Goal: Obtain resource: Obtain resource

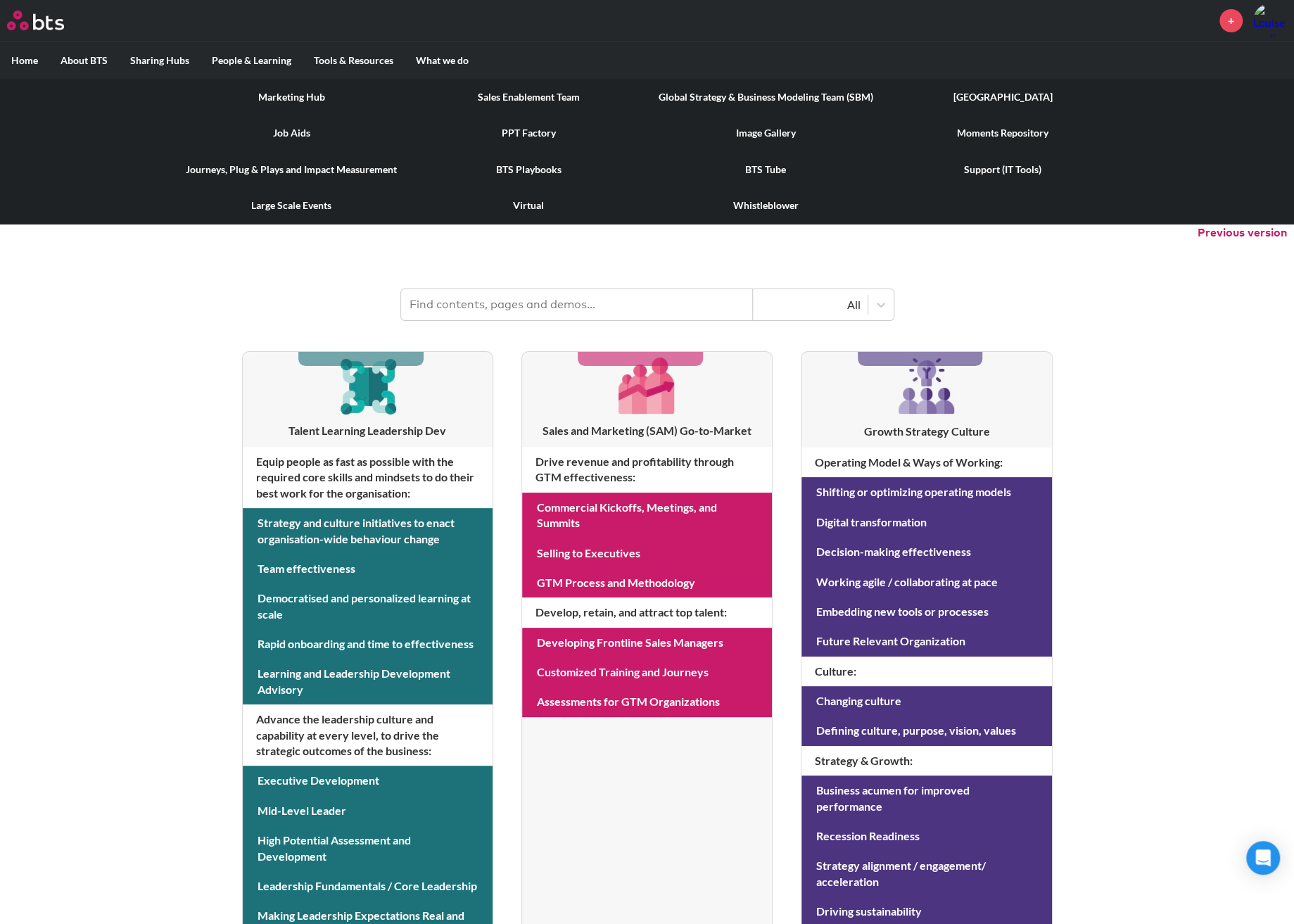
click at [524, 131] on link "PPT Factory" at bounding box center [528, 133] width 237 height 36
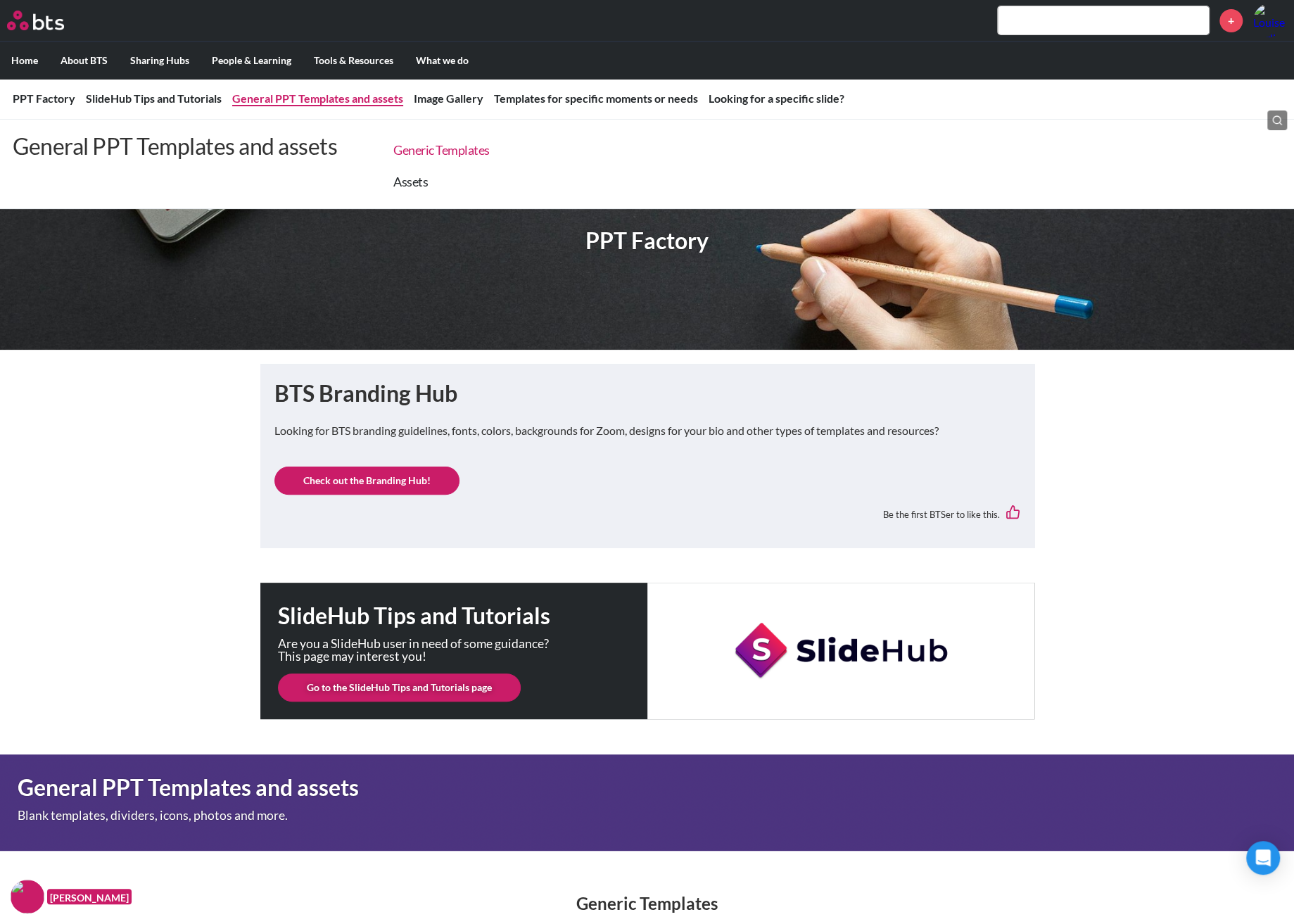
click at [454, 150] on link "Generic Templates" at bounding box center [441, 150] width 96 height 16
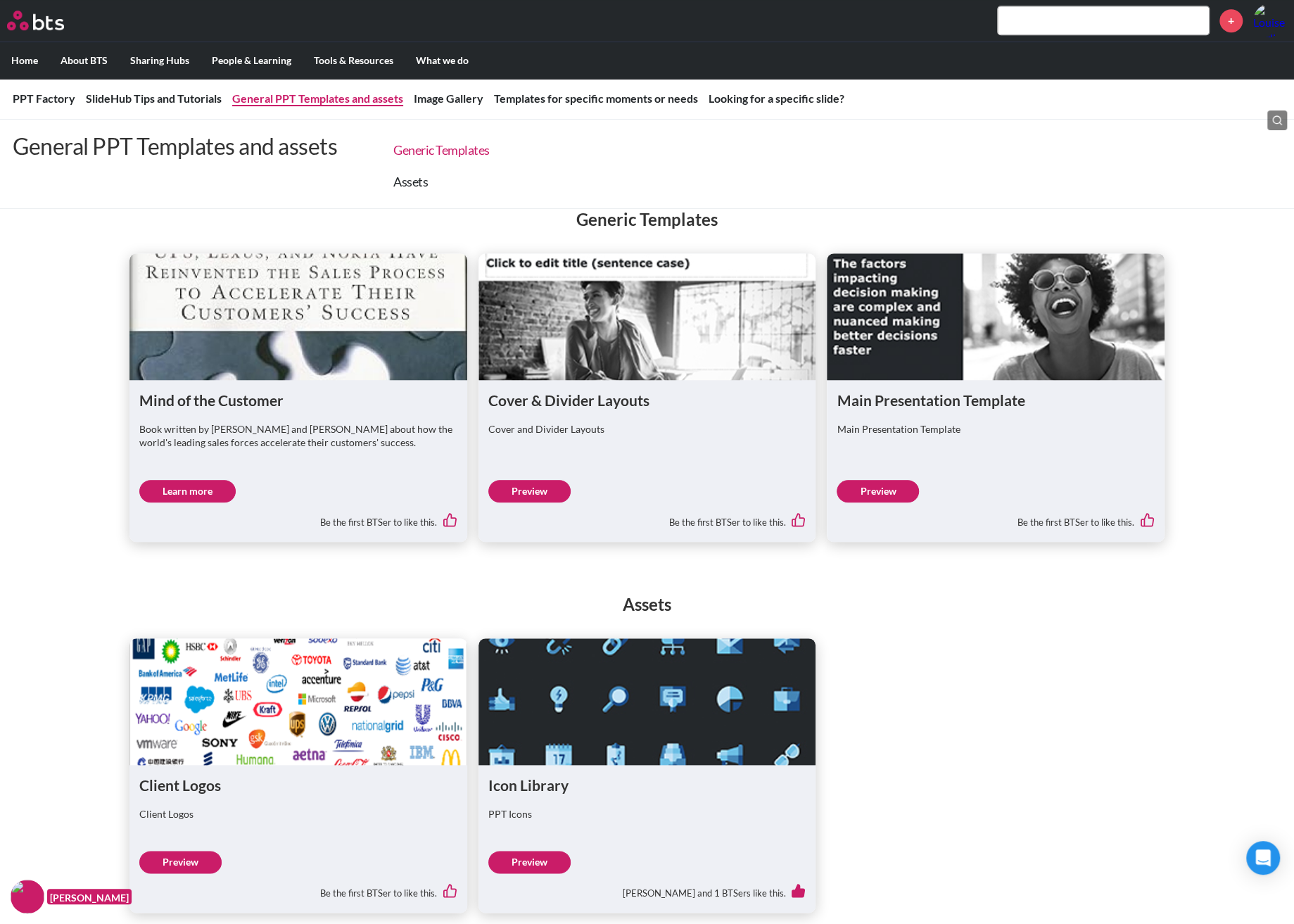
scroll to position [686, 0]
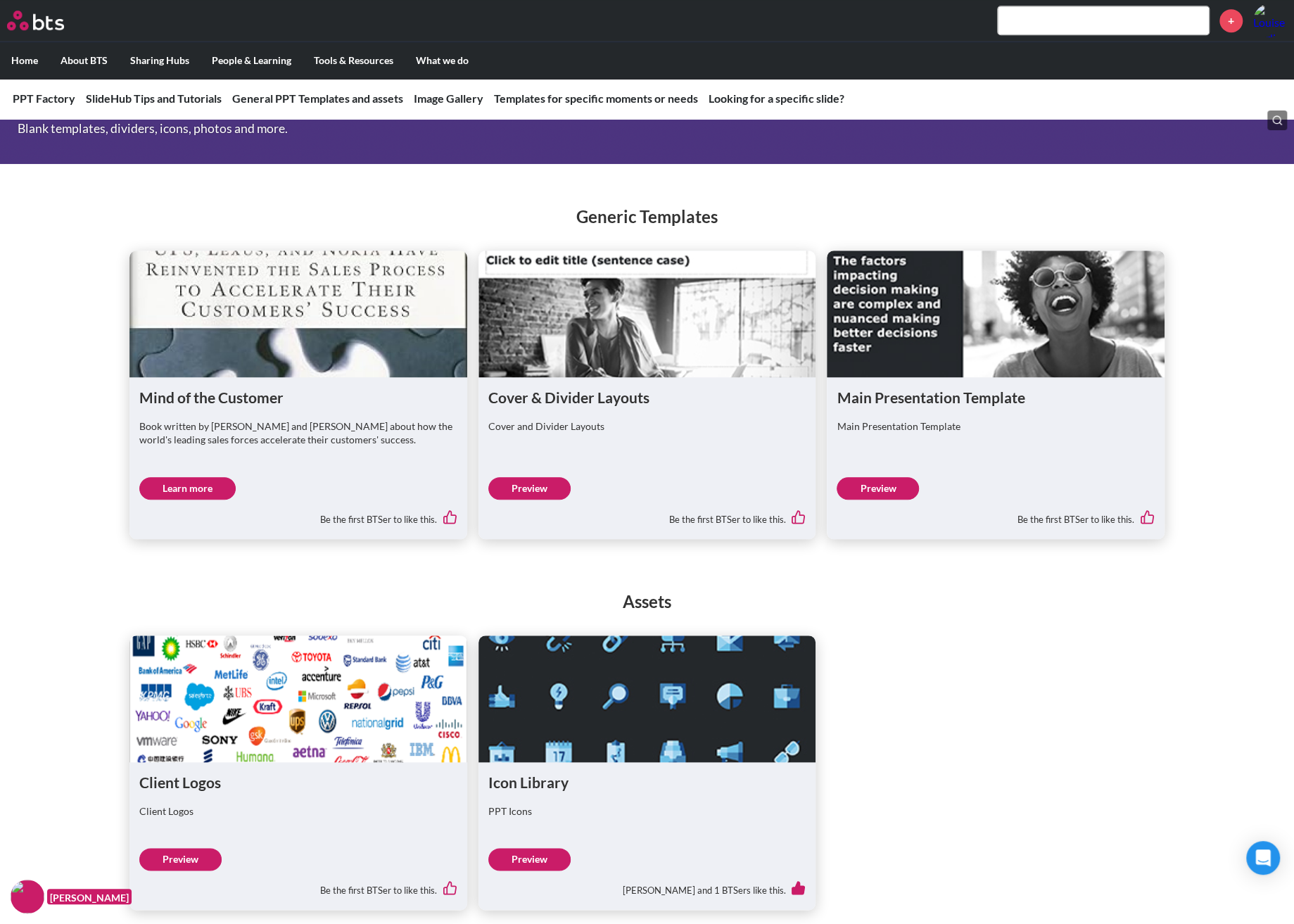
click at [873, 486] on link "Preview" at bounding box center [878, 488] width 82 height 23
